Goal: Find specific page/section: Find specific page/section

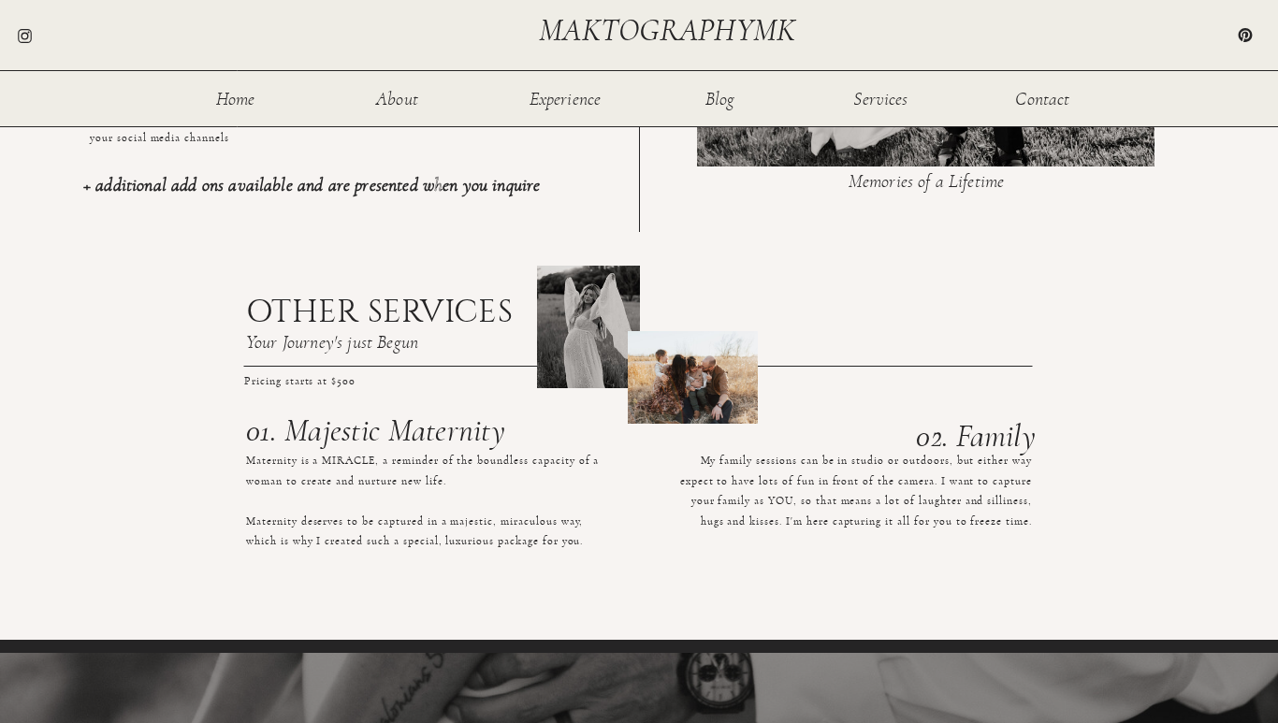
scroll to position [1857, 0]
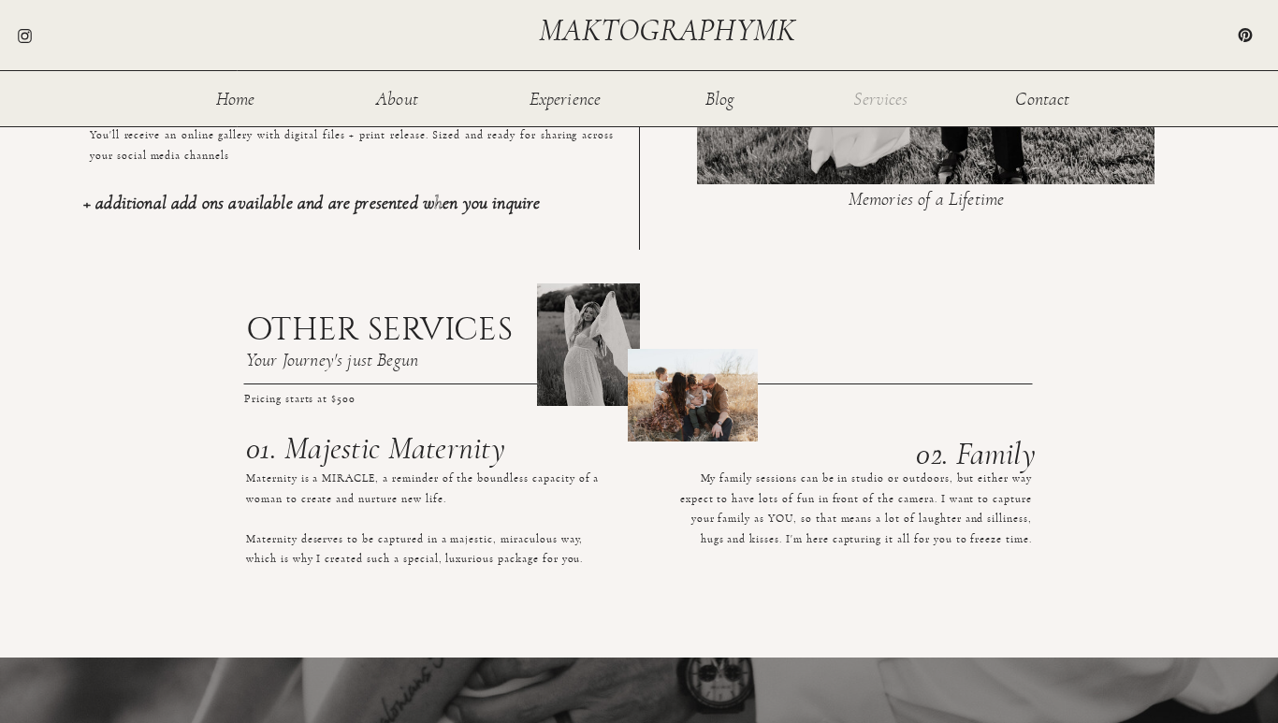
click at [874, 96] on nav "Services" at bounding box center [880, 98] width 61 height 16
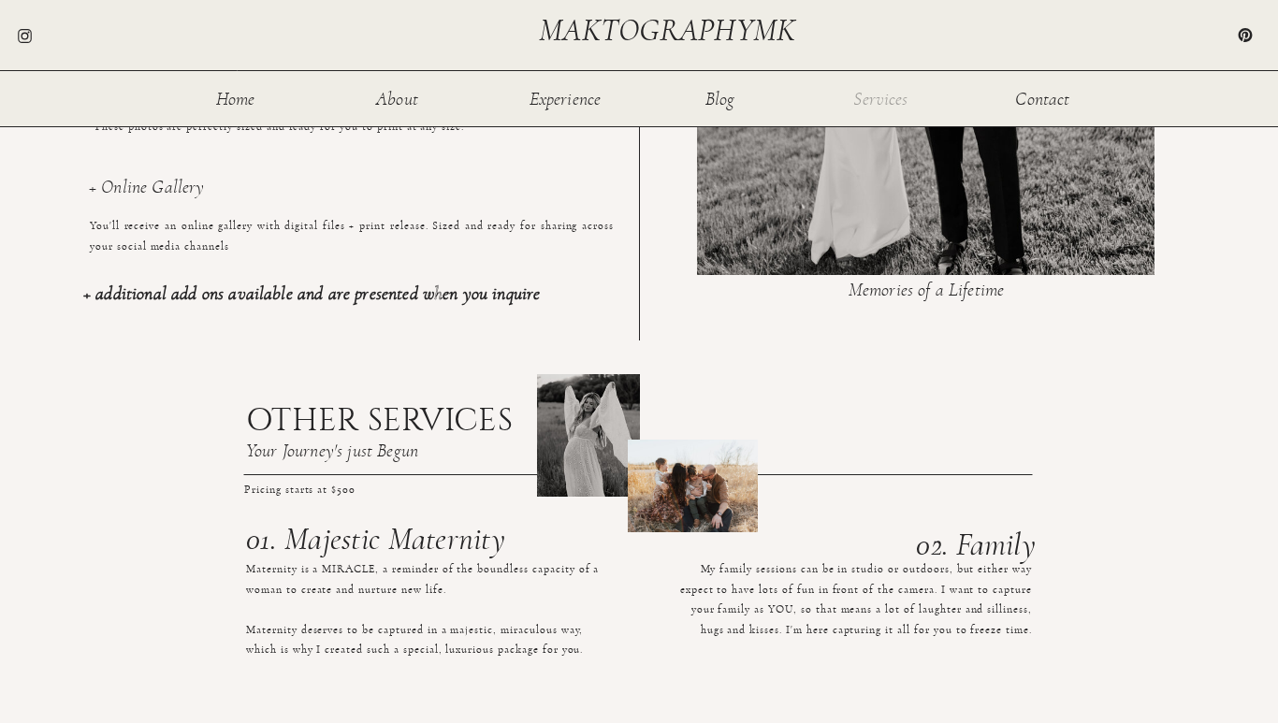
scroll to position [1756, 0]
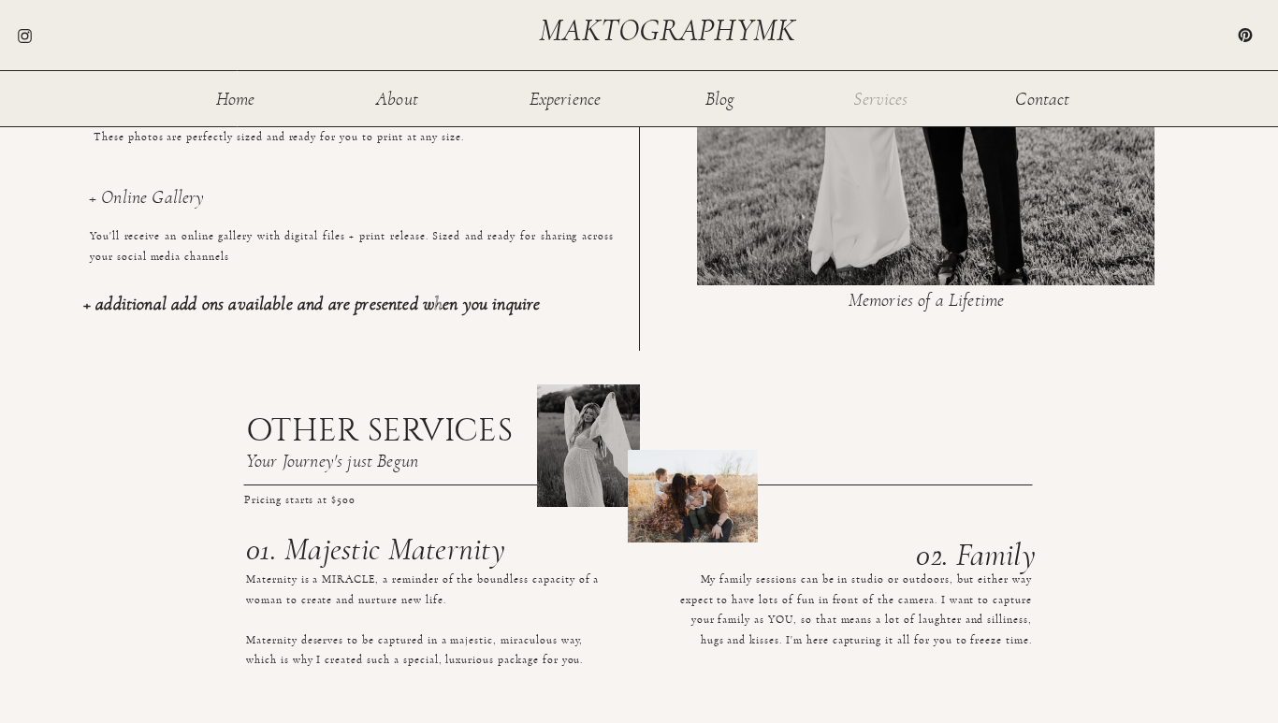
click at [878, 99] on nav "Services" at bounding box center [880, 98] width 61 height 16
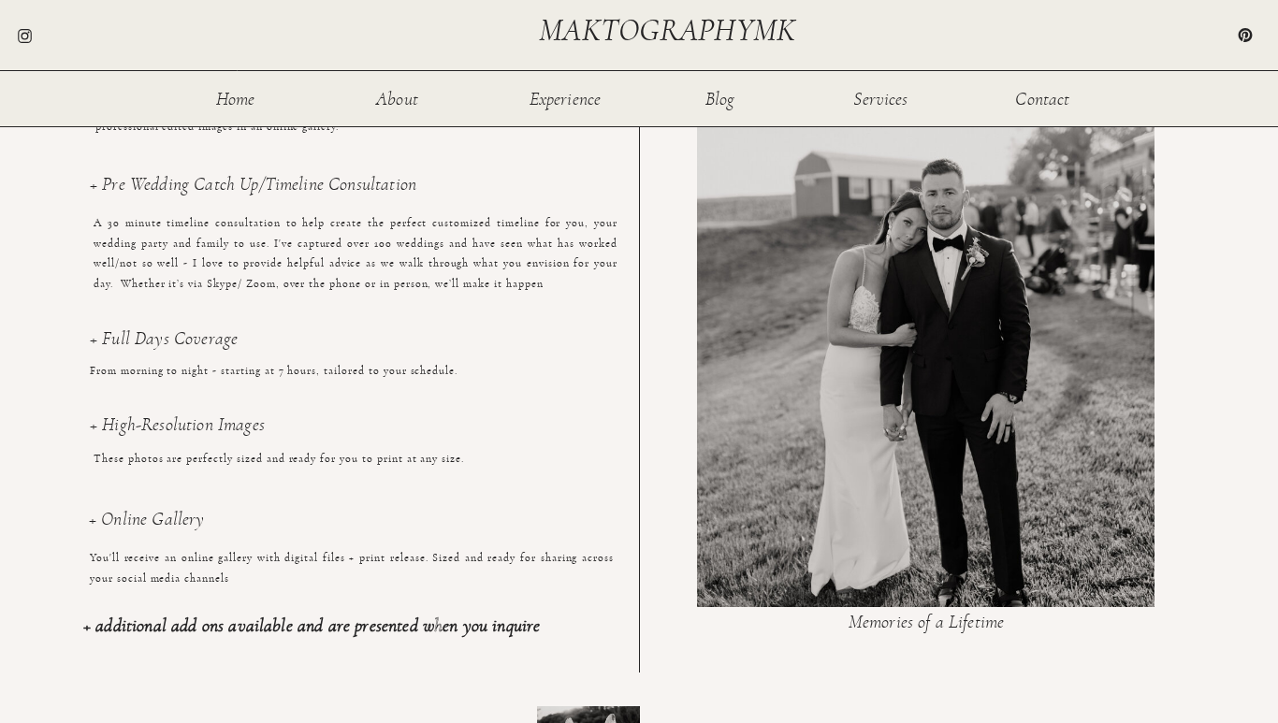
scroll to position [1485, 0]
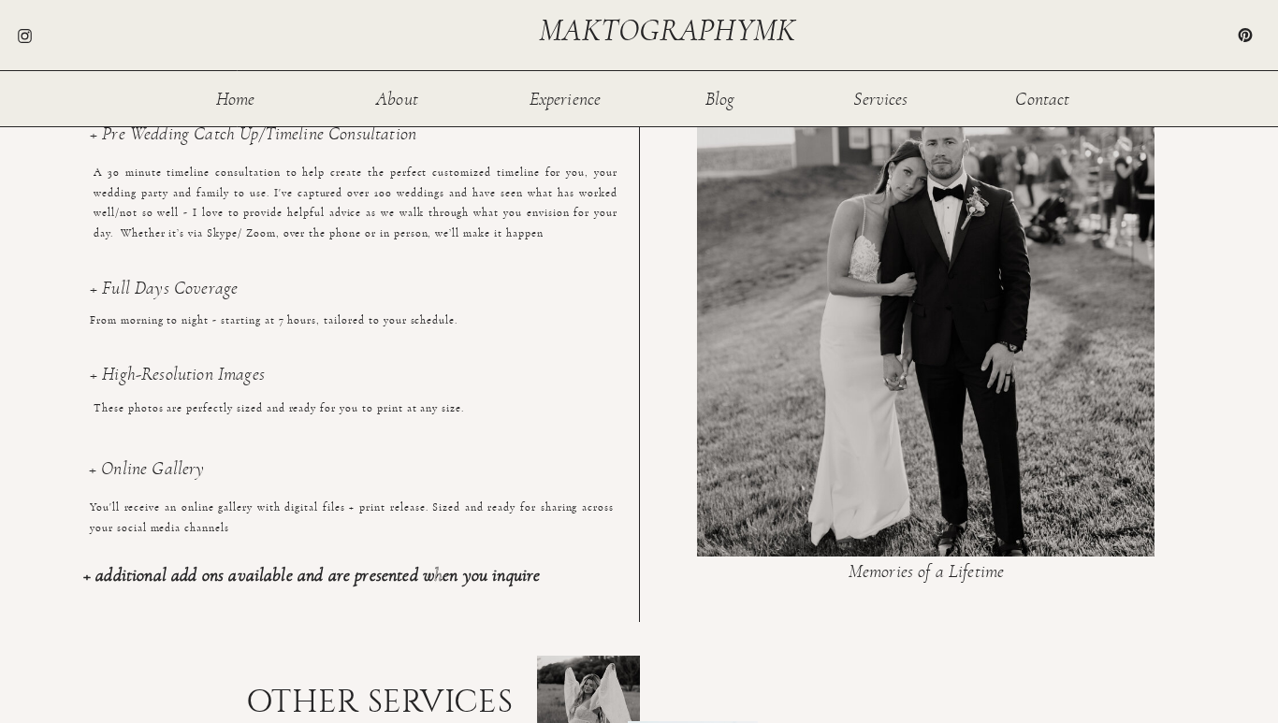
click at [340, 579] on b "+ additional add ons available and are presented when you inquire" at bounding box center [311, 575] width 456 height 19
click at [558, 101] on nav "Experience" at bounding box center [564, 98] width 75 height 16
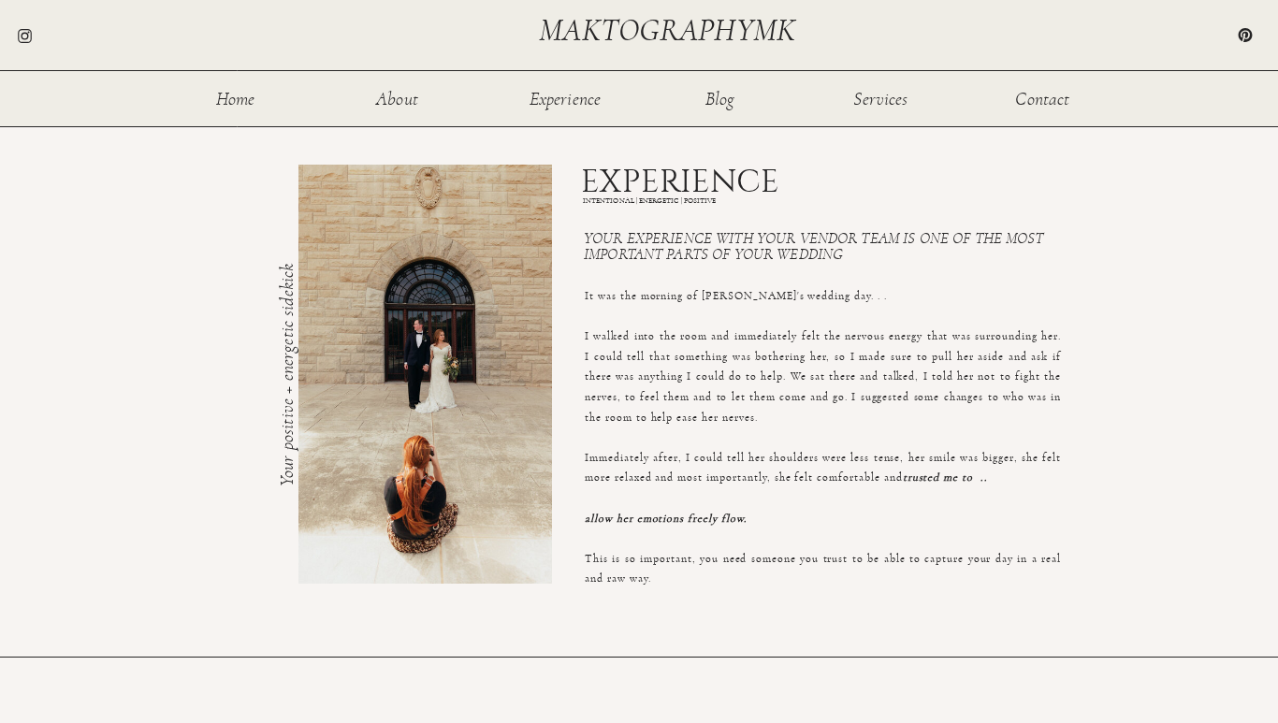
click at [394, 92] on nav "About" at bounding box center [397, 98] width 61 height 16
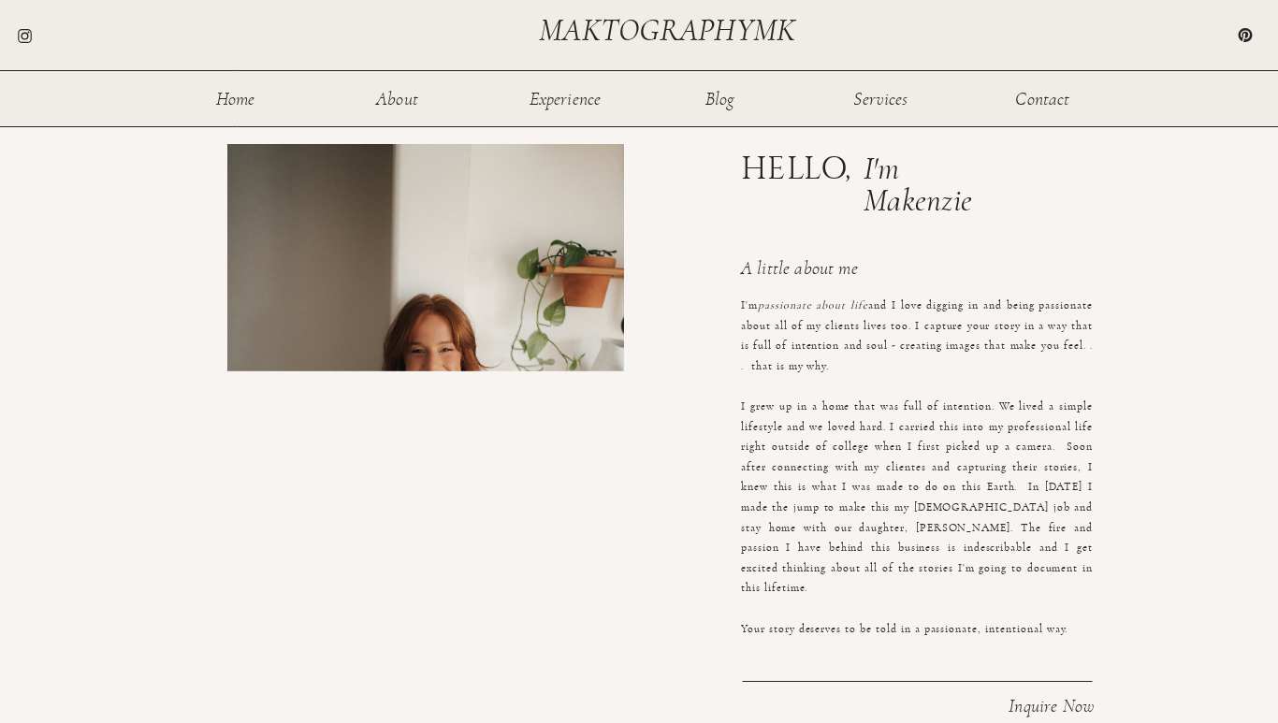
scroll to position [206, 0]
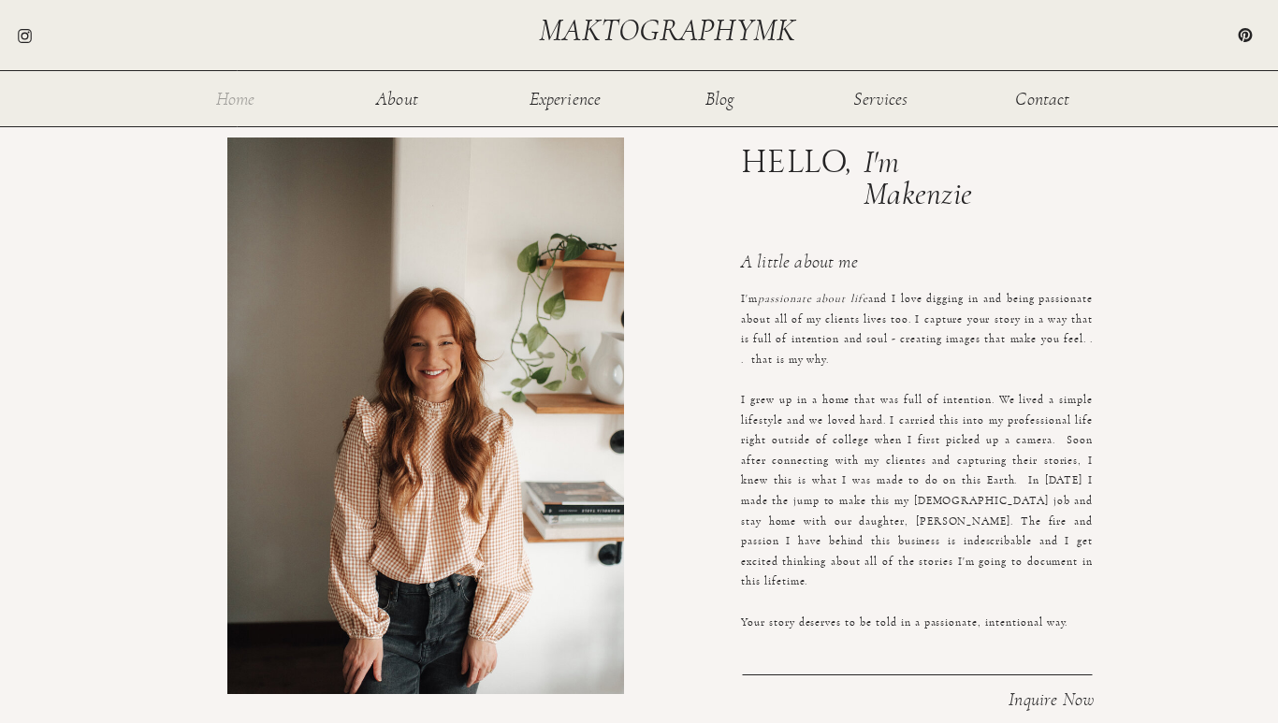
click at [238, 95] on nav "Home" at bounding box center [235, 98] width 61 height 16
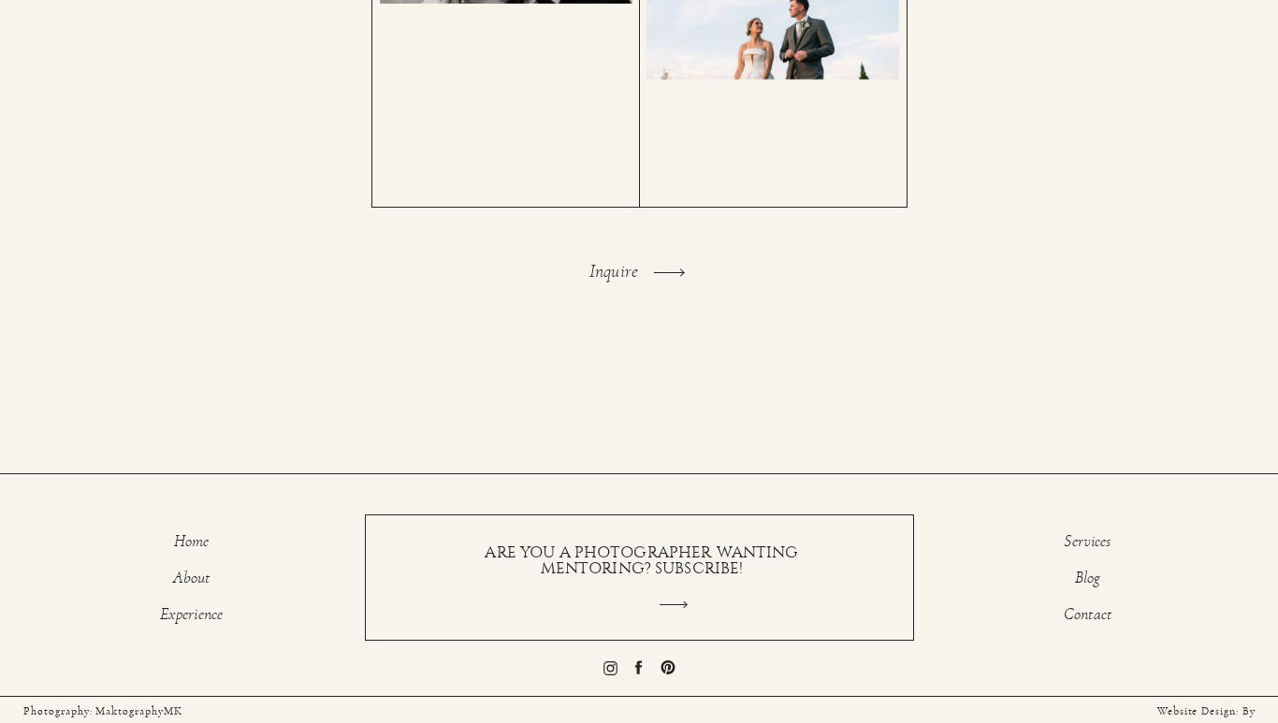
scroll to position [3962, 0]
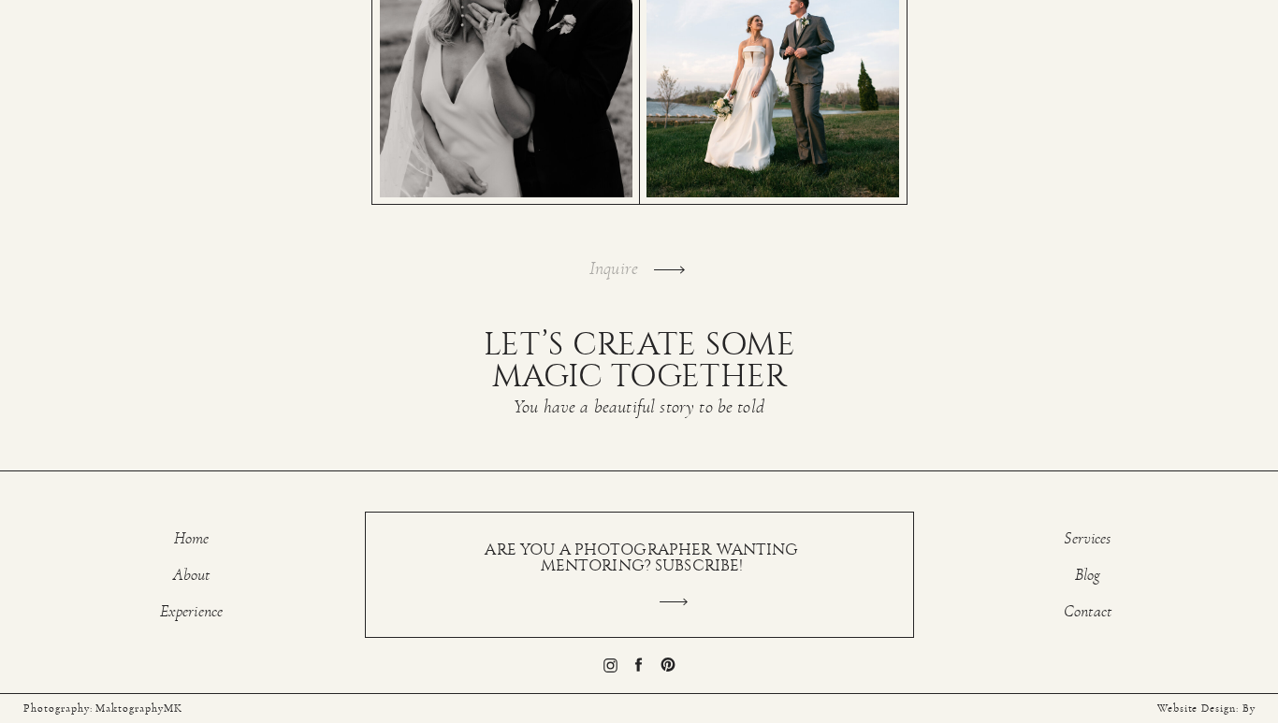
click at [641, 271] on h3 "Inquire" at bounding box center [618, 269] width 58 height 21
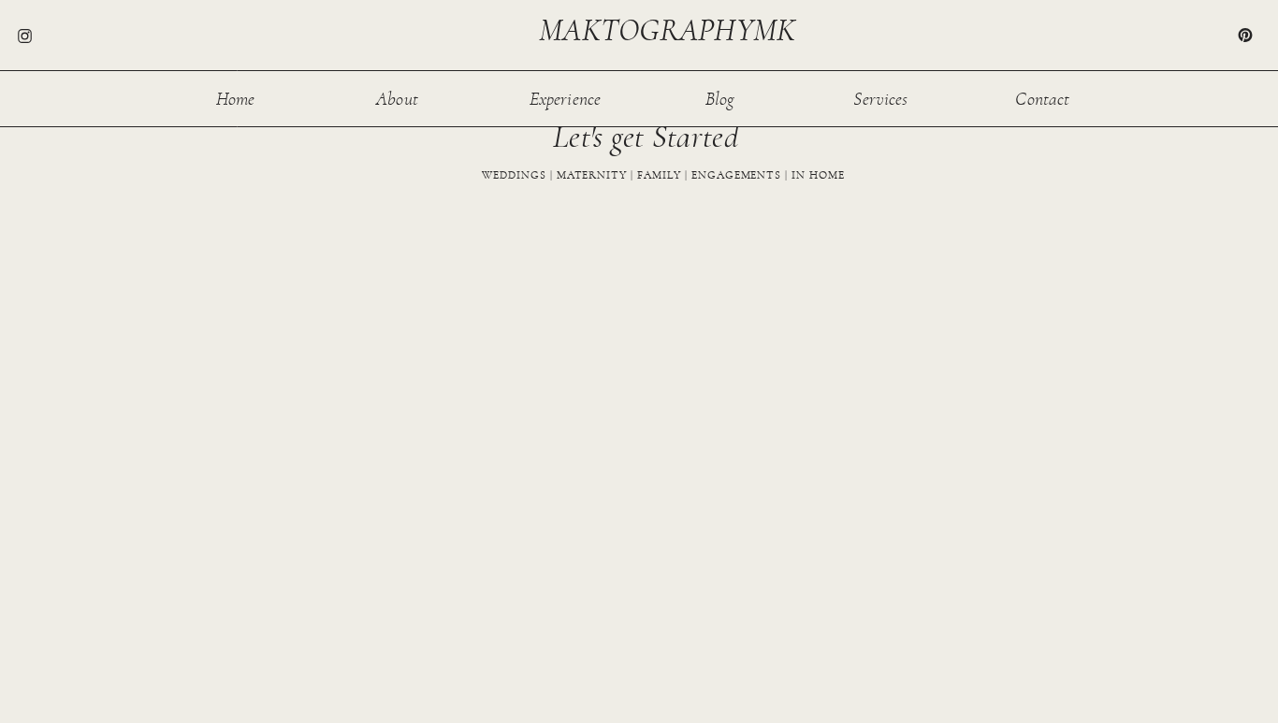
scroll to position [797, 0]
